Goal: Information Seeking & Learning: Check status

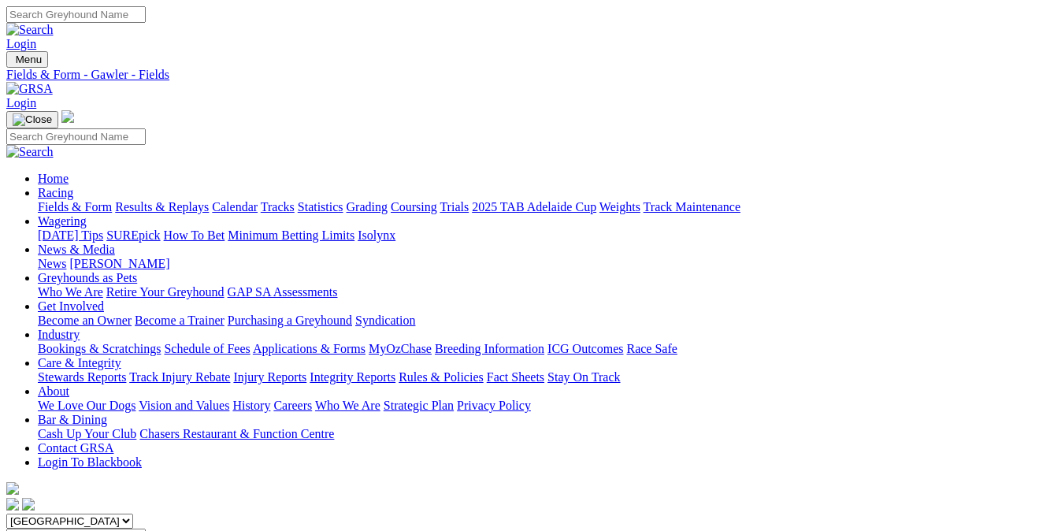
scroll to position [1141, 0]
click at [73, 200] on link "Fields & Form" at bounding box center [75, 206] width 74 height 13
click at [47, 200] on link "Fields & Form" at bounding box center [75, 206] width 74 height 13
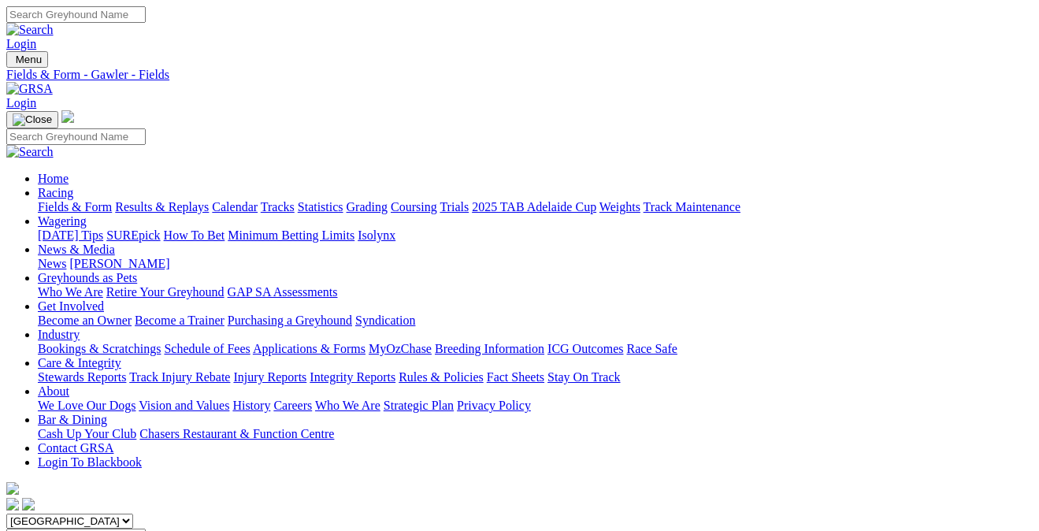
click at [183, 200] on link "Results & Replays" at bounding box center [162, 206] width 94 height 13
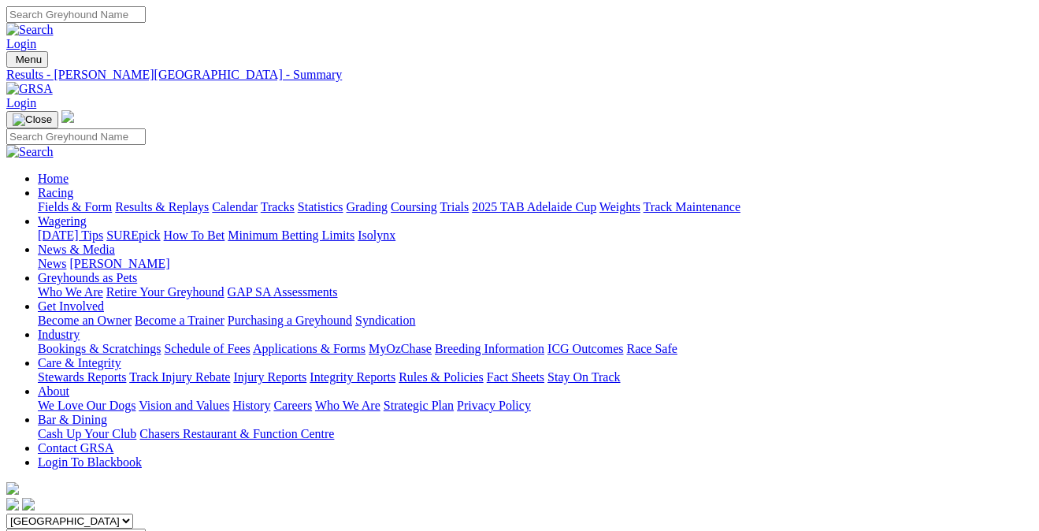
click at [396, 370] on link "Integrity Reports" at bounding box center [353, 376] width 86 height 13
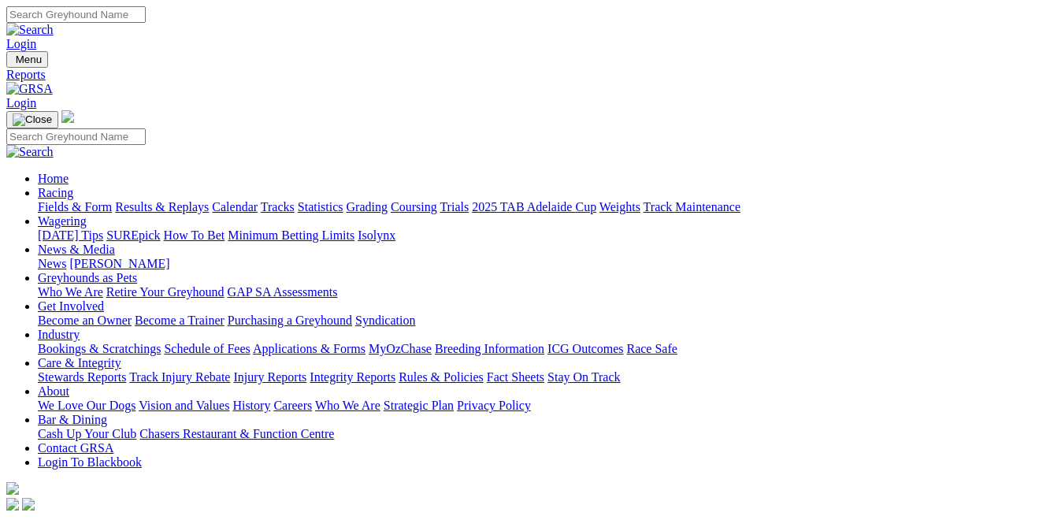
click at [104, 528] on link "Integrity Reports" at bounding box center [96, 534] width 86 height 13
